Goal: Task Accomplishment & Management: Manage account settings

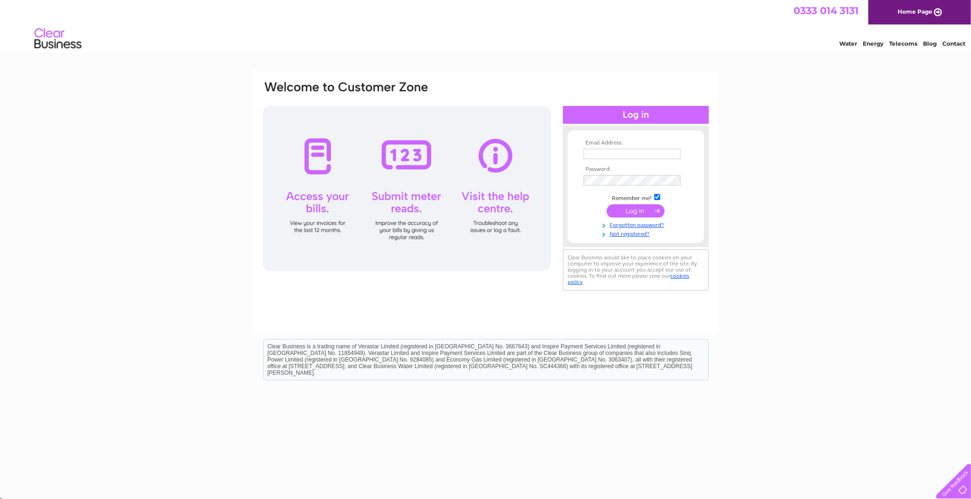
type input "margaret@standardrealestateltd.com"
click at [651, 203] on td at bounding box center [635, 211] width 109 height 18
click at [645, 215] on input "submit" at bounding box center [635, 210] width 58 height 13
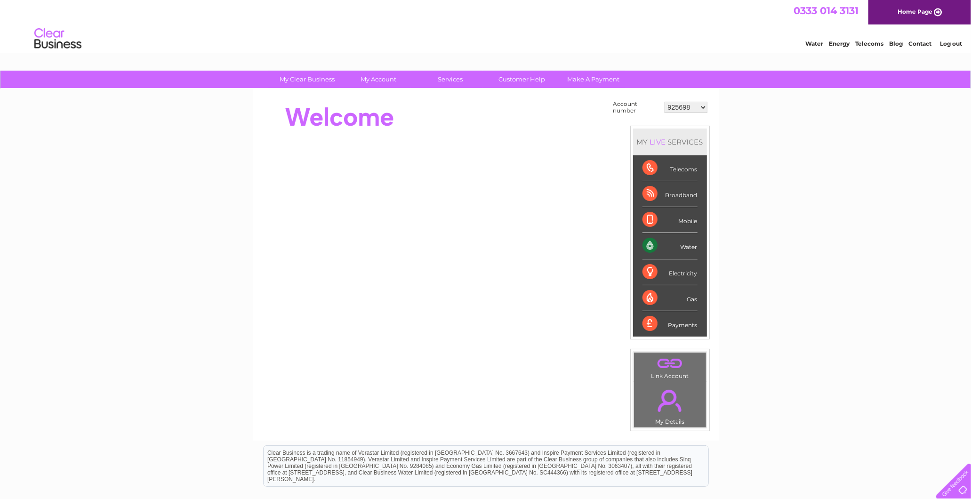
click at [675, 102] on select "925698 934462 934831 938572 941363 942374 952730 966731 966770 967205 971927 97…" at bounding box center [685, 107] width 43 height 11
select select "30322877"
click at [664, 102] on select "925698 934462 934831 938572 941363 942374 952730 966731 966770 967205 971927 97…" at bounding box center [685, 107] width 43 height 11
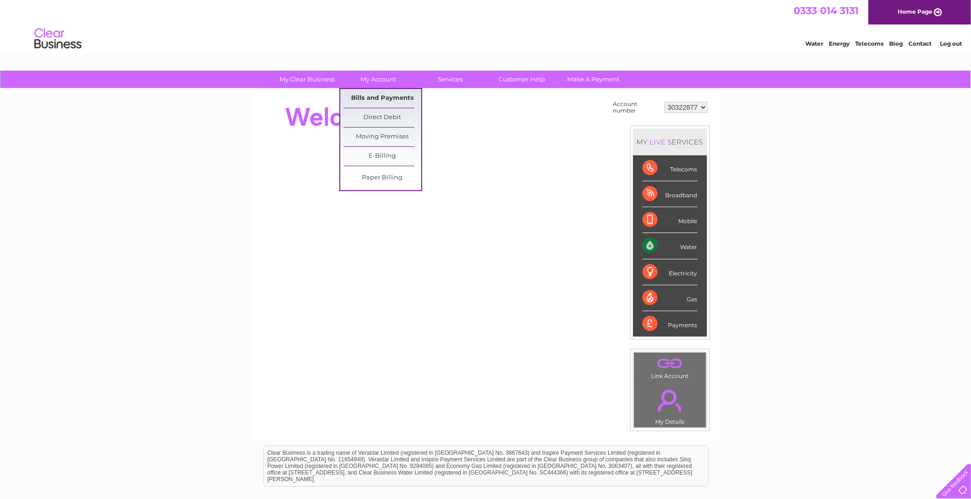
click at [374, 91] on link "Bills and Payments" at bounding box center [382, 98] width 78 height 19
click at [379, 99] on link "Bills and Payments" at bounding box center [382, 98] width 78 height 19
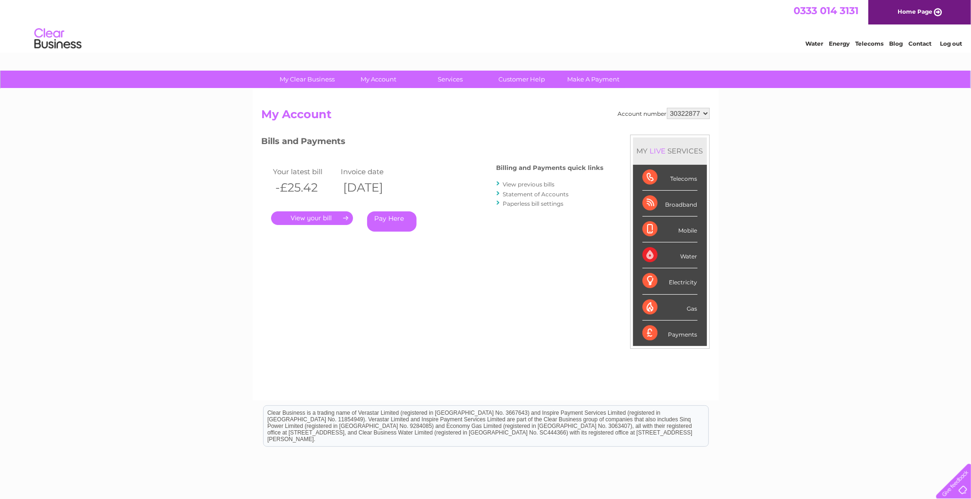
click at [543, 183] on link "View previous bills" at bounding box center [529, 184] width 52 height 7
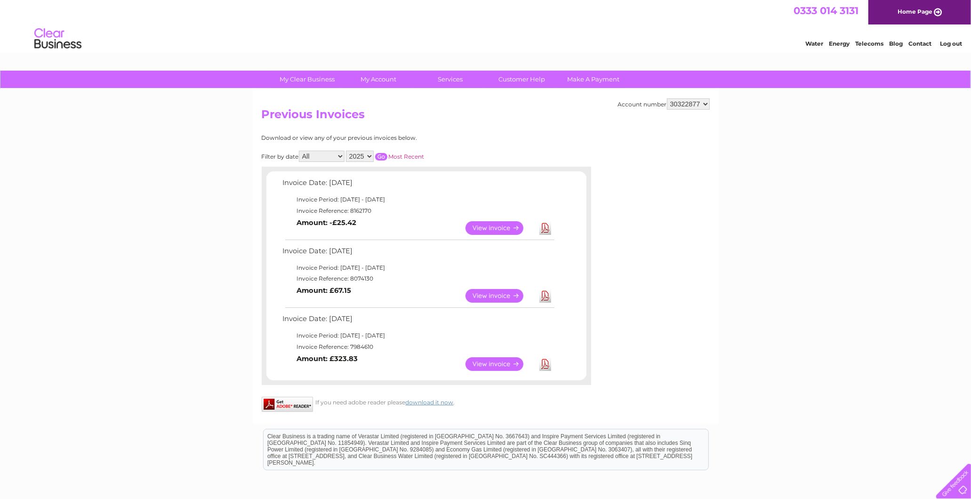
click at [543, 225] on link "Download" at bounding box center [545, 228] width 12 height 14
click at [548, 365] on link "Download" at bounding box center [545, 364] width 12 height 14
click at [687, 98] on select "925698 934462 934831 938572 941363 942374 952730 966731 966770 967205 971927 97…" at bounding box center [688, 103] width 43 height 11
select select "30325470"
click at [667, 98] on select "925698 934462 934831 938572 941363 942374 952730 966731 966770 967205 971927 97…" at bounding box center [688, 103] width 43 height 11
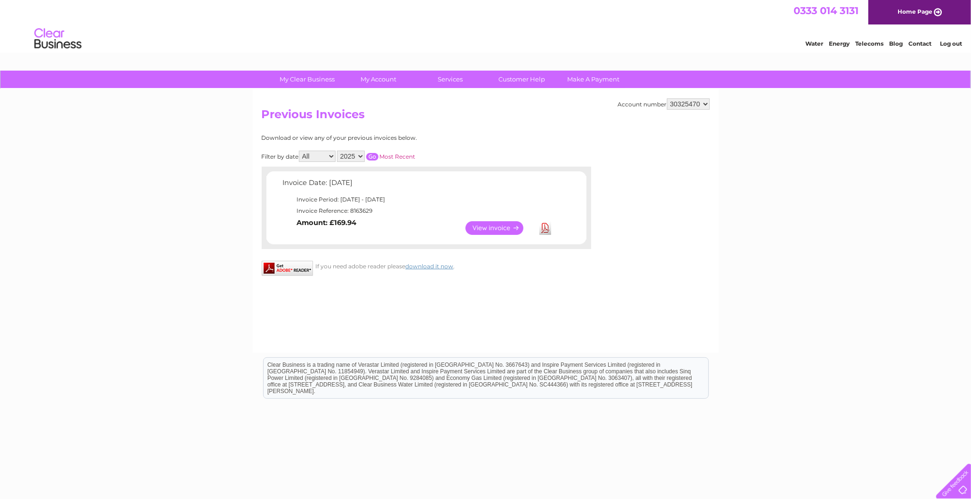
click at [543, 227] on link "Download" at bounding box center [545, 228] width 12 height 14
click at [287, 71] on link "My Clear Business" at bounding box center [307, 79] width 78 height 17
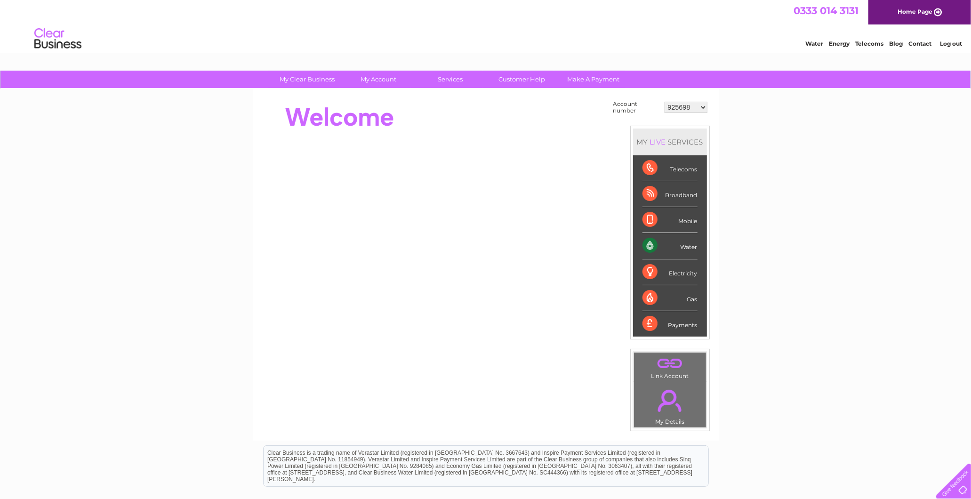
click at [151, 209] on div "My Clear Business Login Details My Details My Preferences Link Account My Accou…" at bounding box center [485, 336] width 971 height 531
click at [685, 109] on select "925698 934462 934831 938572 941363 942374 952730 966731 966770 967205 971927 97…" at bounding box center [685, 107] width 43 height 11
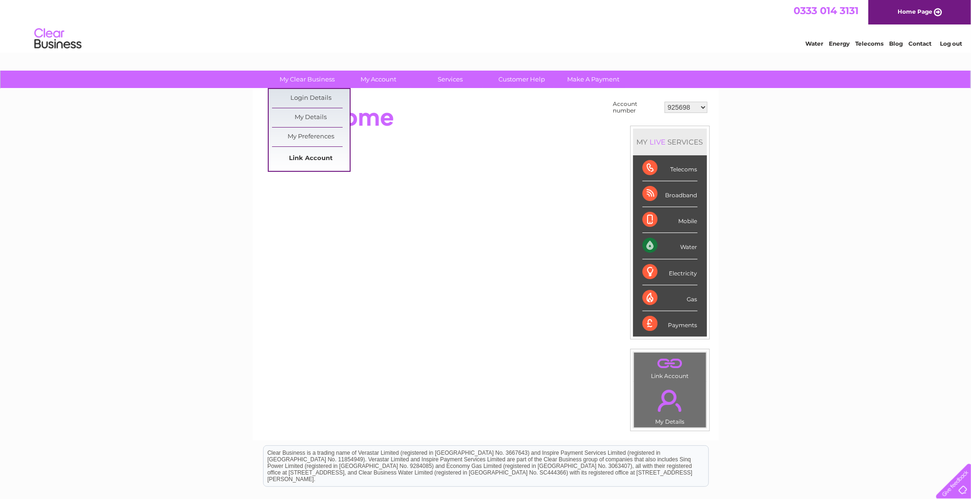
click at [305, 157] on link "Link Account" at bounding box center [311, 158] width 78 height 19
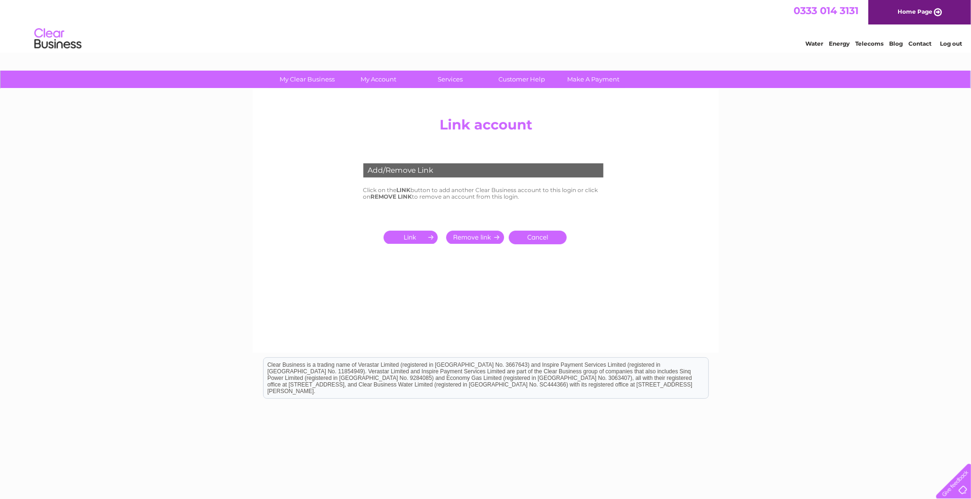
click at [406, 231] on input "submit" at bounding box center [412, 237] width 58 height 13
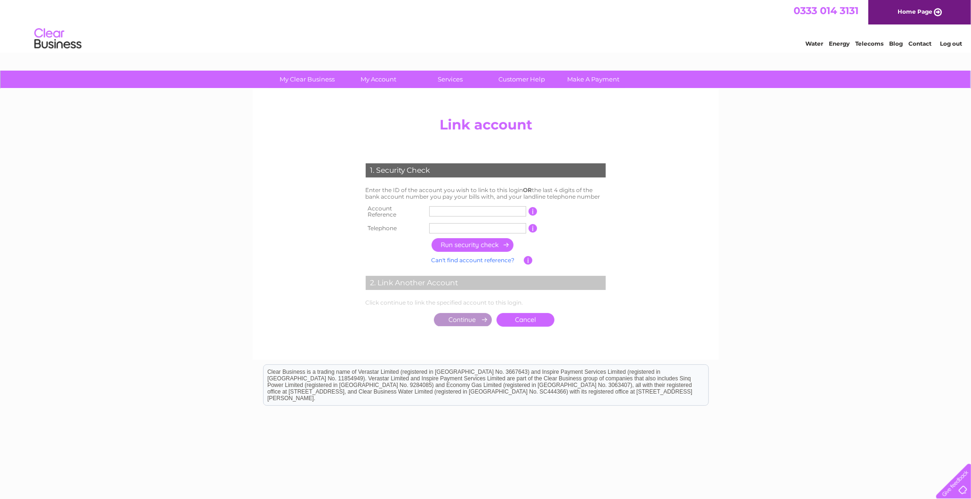
drag, startPoint x: 448, startPoint y: 212, endPoint x: 464, endPoint y: 209, distance: 16.8
click at [448, 212] on input "text" at bounding box center [477, 211] width 97 height 10
type input "30311868"
click at [462, 224] on input "07" at bounding box center [477, 228] width 97 height 10
type input "07974538144"
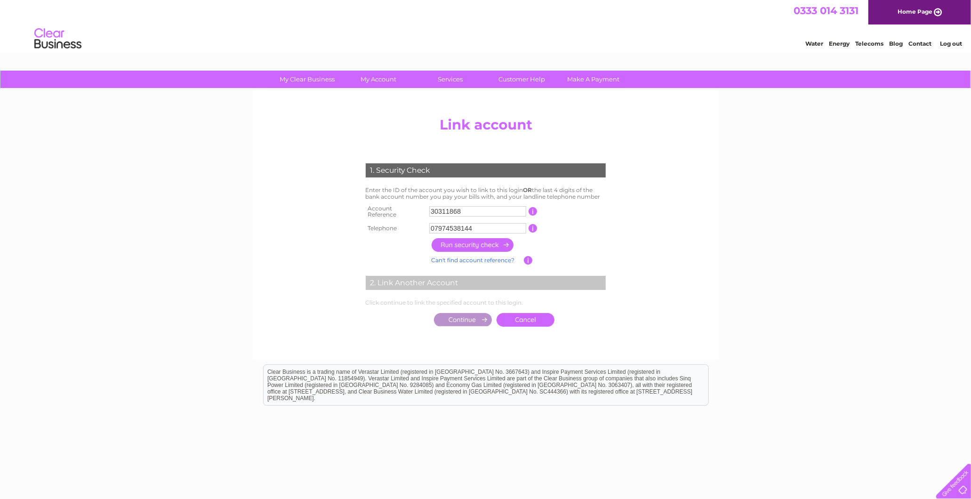
click at [473, 243] on input "button" at bounding box center [472, 245] width 83 height 14
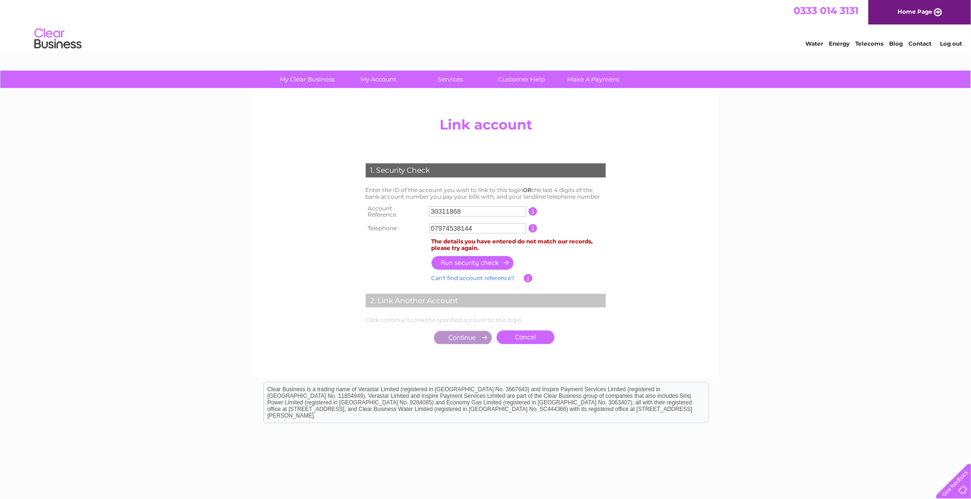
drag, startPoint x: 480, startPoint y: 220, endPoint x: 354, endPoint y: 229, distance: 126.4
click at [354, 229] on div "1. Security Check Enter the ID of the account you wish to link to this login OR…" at bounding box center [485, 251] width 284 height 195
type input "07881620180"
click at [477, 256] on input "button" at bounding box center [472, 263] width 83 height 14
drag, startPoint x: 494, startPoint y: 223, endPoint x: 303, endPoint y: 227, distance: 192.0
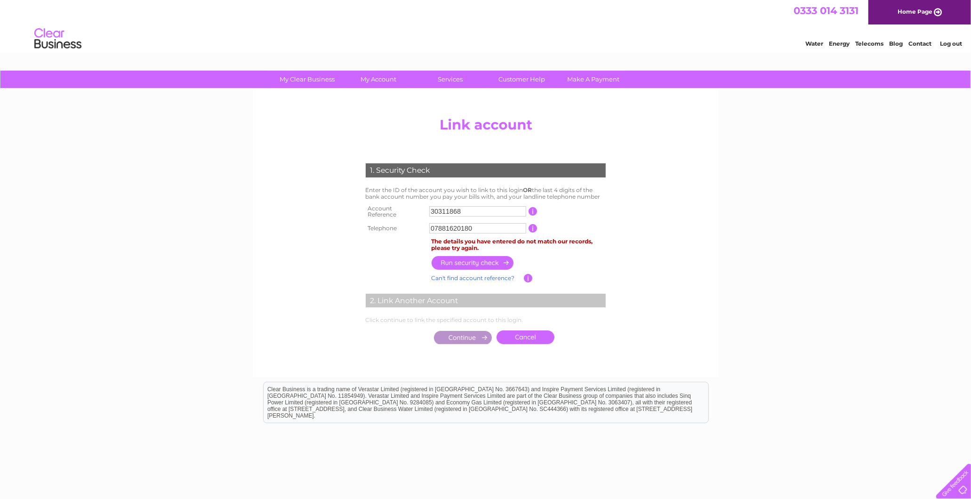
click at [303, 227] on center "Add/Remove Link Click on the LINK button to add another Clear Business account …" at bounding box center [486, 239] width 448 height 255
type input "07555531923"
click at [484, 256] on input "button" at bounding box center [472, 263] width 83 height 14
click at [483, 256] on input "button" at bounding box center [472, 263] width 83 height 14
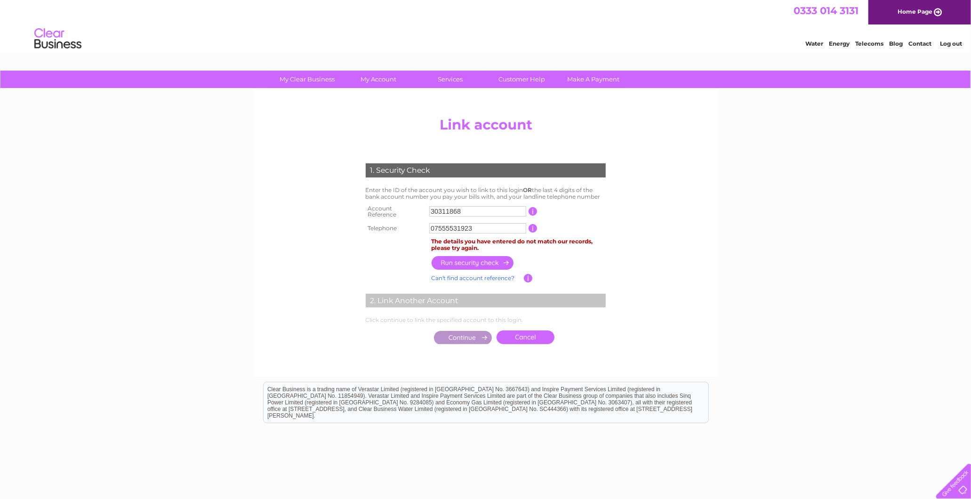
click at [483, 256] on input "button" at bounding box center [472, 263] width 83 height 14
drag, startPoint x: 481, startPoint y: 223, endPoint x: 297, endPoint y: 226, distance: 184.5
click at [297, 226] on center "Add/Remove Link Click on the LINK button to add another Clear Business account …" at bounding box center [486, 239] width 448 height 255
paste input "text"
paste input "0"
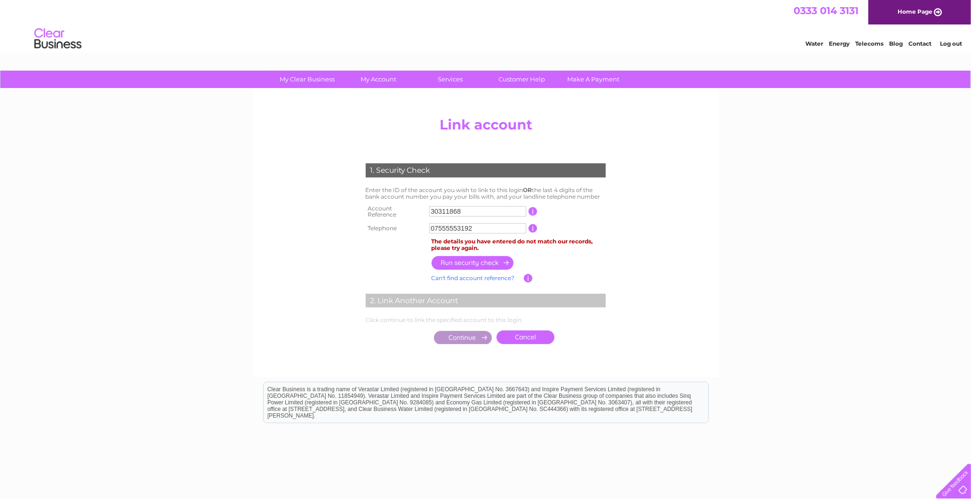
click at [486, 256] on input "button" at bounding box center [472, 263] width 83 height 14
click at [483, 223] on input "07555553192" at bounding box center [477, 228] width 97 height 10
type input "07555531923"
click at [476, 256] on input "button" at bounding box center [472, 263] width 83 height 14
